Goal: Task Accomplishment & Management: Use online tool/utility

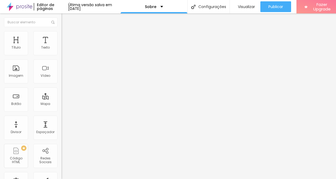
scroll to position [4, 0]
click at [40, 35] on div "Texto" at bounding box center [45, 43] width 24 height 24
click at [41, 45] on div "Texto" at bounding box center [45, 47] width 9 height 4
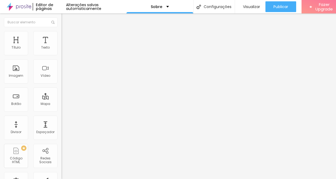
type input "1.3"
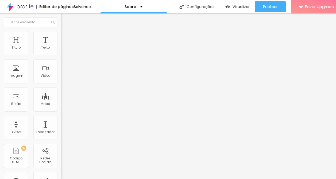
type input "1.2"
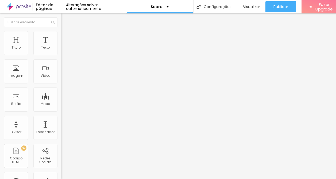
type input "1.3"
click at [253, 9] on span "Visualizar" at bounding box center [251, 7] width 17 height 4
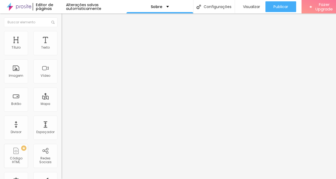
click at [66, 18] on img "button" at bounding box center [68, 19] width 4 height 4
click at [22, 73] on div "Imagem" at bounding box center [16, 71] width 24 height 24
click at [15, 76] on div "Imagem" at bounding box center [16, 76] width 14 height 4
click at [91, 45] on img at bounding box center [92, 43] width 3 height 3
click at [62, 46] on span "Adicionar imagem" at bounding box center [79, 43] width 35 height 5
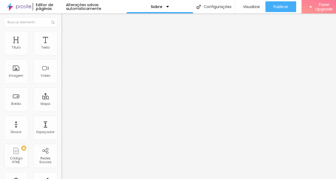
click at [62, 46] on span "Adicionar imagem" at bounding box center [79, 43] width 35 height 5
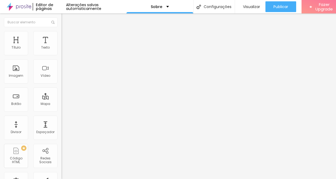
scroll to position [4, 0]
click at [62, 84] on span "Original" at bounding box center [68, 81] width 13 height 5
click at [62, 93] on span "Quadrado" at bounding box center [70, 91] width 17 height 5
click at [62, 19] on button "Editar Coluna" at bounding box center [93, 19] width 62 height 12
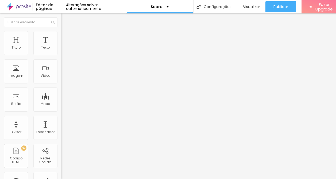
click at [62, 36] on li "Estilo" at bounding box center [93, 33] width 62 height 5
type input "2"
type input "8"
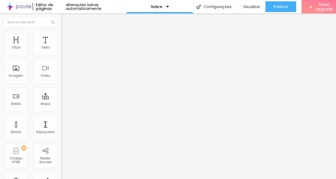
type input "11"
type input "18"
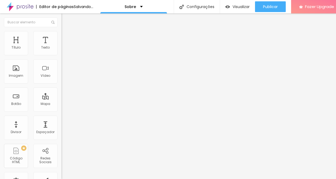
type input "20"
type input "28"
type input "31"
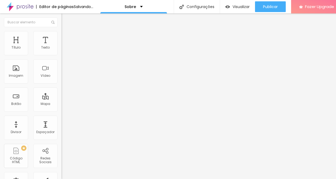
type input "31"
type input "33"
type input "43"
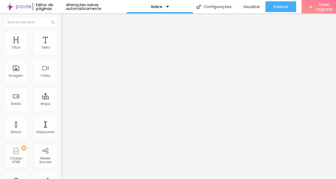
type input "44"
type input "46"
type input "48"
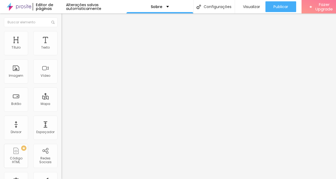
type input "48"
type input "49"
type input "51"
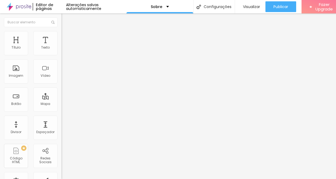
type input "53"
type input "56"
type input "64"
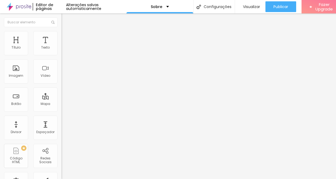
type input "64"
type input "79"
drag, startPoint x: 12, startPoint y: 68, endPoint x: 25, endPoint y: 68, distance: 13.6
type input "79"
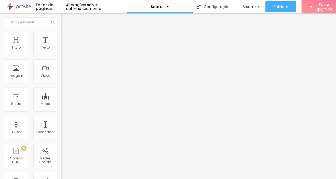
click at [62, 117] on input "range" at bounding box center [79, 119] width 35 height 4
click at [62, 98] on div "Editar Imagem Conteúdo Estilo Avançado Tamanho 100 px % 79 Borda arredondada So…" at bounding box center [93, 95] width 62 height 165
click at [62, 19] on button "Editar Imagem" at bounding box center [93, 19] width 62 height 12
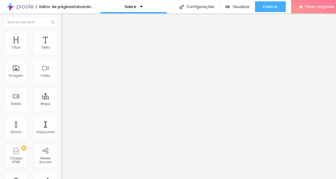
click at [62, 111] on img at bounding box center [64, 113] width 4 height 4
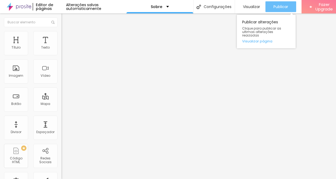
click at [270, 5] on button "Publicar" at bounding box center [281, 6] width 31 height 11
click at [260, 39] on link "Visualizar página" at bounding box center [266, 40] width 48 height 3
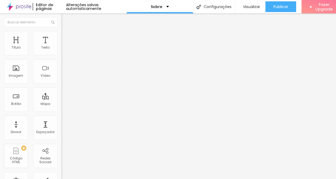
scroll to position [4, 0]
click at [46, 157] on div "Redes Sociais" at bounding box center [45, 160] width 21 height 8
click at [44, 149] on div "Redes Sociais" at bounding box center [45, 155] width 24 height 24
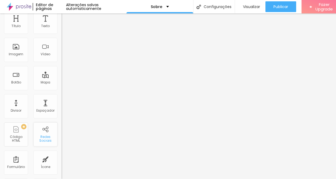
scroll to position [0, 0]
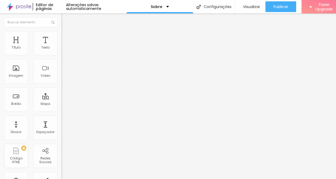
click at [62, 108] on div "Instagram" at bounding box center [93, 109] width 62 height 3
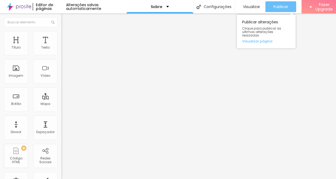
type input "[URL]"
click at [268, 6] on button "Publicar" at bounding box center [281, 6] width 31 height 11
click at [257, 39] on link "Visualizar página" at bounding box center [266, 40] width 48 height 3
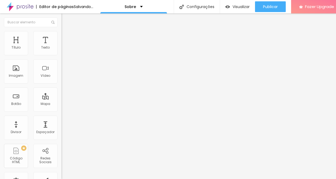
click at [62, 115] on div "Instagram" at bounding box center [93, 147] width 62 height 64
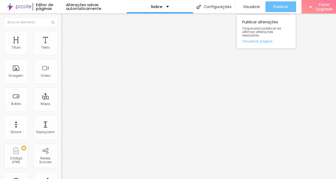
click at [282, 5] on span "Publicar" at bounding box center [281, 7] width 15 height 4
